Goal: Information Seeking & Learning: Find specific fact

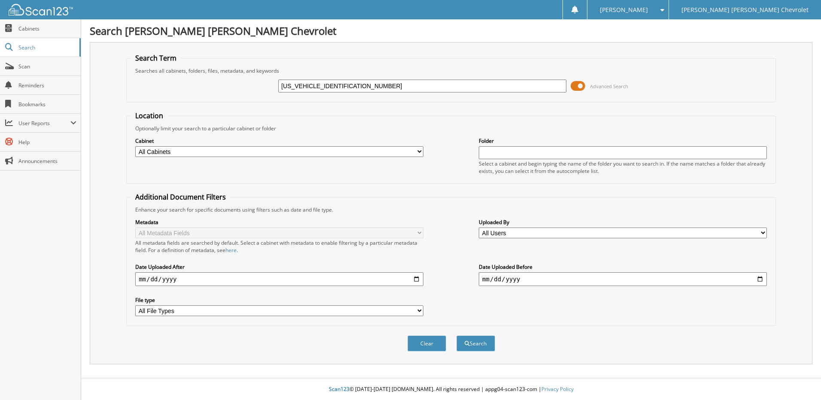
type input "[US_VEHICLE_IDENTIFICATION_NUMBER]"
click at [457, 335] on button "Search" at bounding box center [476, 343] width 39 height 16
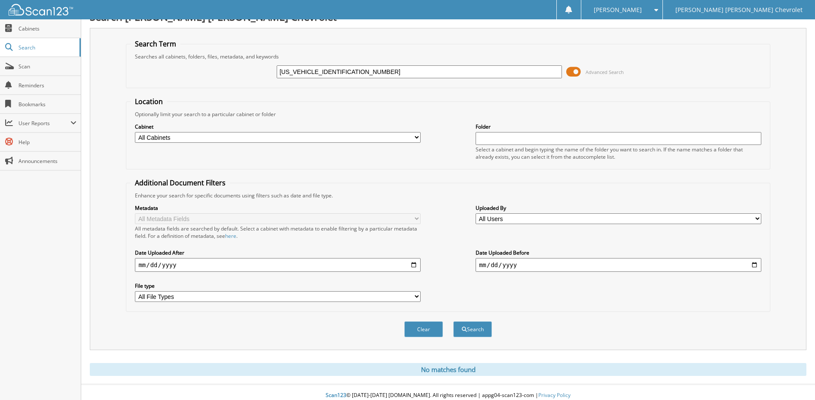
scroll to position [21, 0]
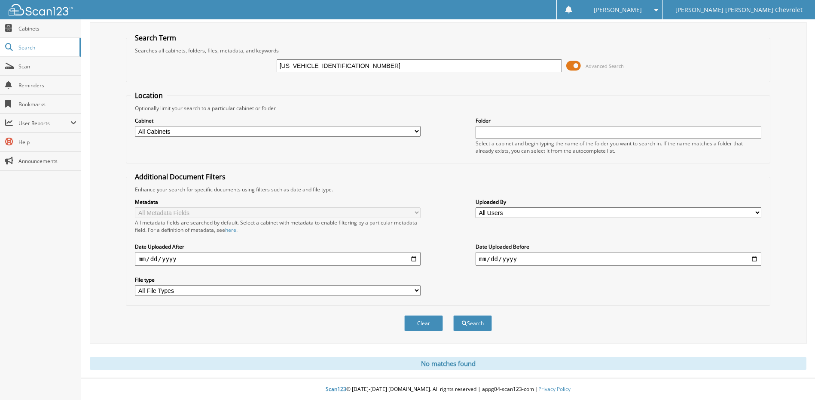
drag, startPoint x: 362, startPoint y: 65, endPoint x: 0, endPoint y: 54, distance: 361.9
click at [52, 64] on body "[PERSON_NAME] Settings Logout [PERSON_NAME] [PERSON_NAME] Chevrolet Close Cabin…" at bounding box center [407, 190] width 815 height 420
type input "[PERSON_NAME]"
click at [453, 315] on button "Search" at bounding box center [472, 323] width 39 height 16
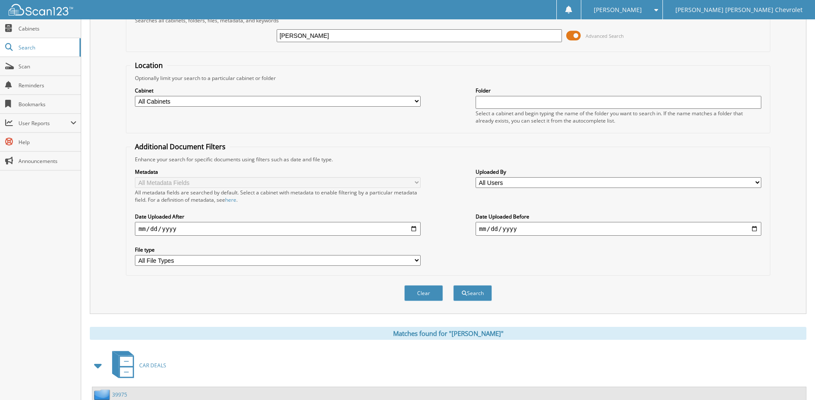
scroll to position [128, 0]
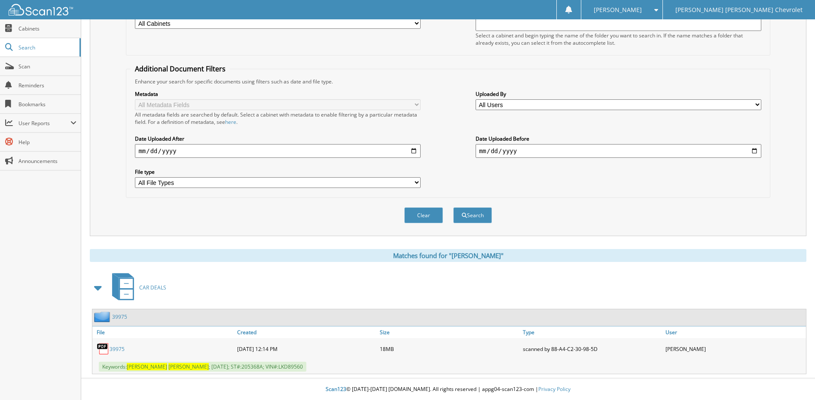
click at [121, 351] on link "39975" at bounding box center [117, 348] width 15 height 7
